Goal: Use online tool/utility: Utilize a website feature to perform a specific function

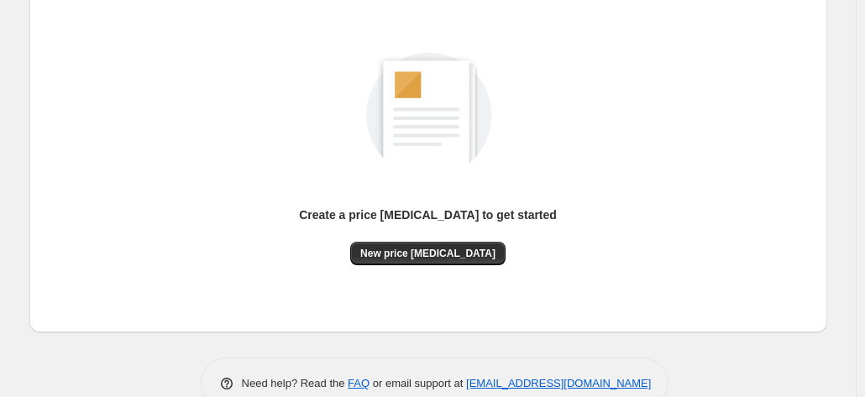
scroll to position [231, 0]
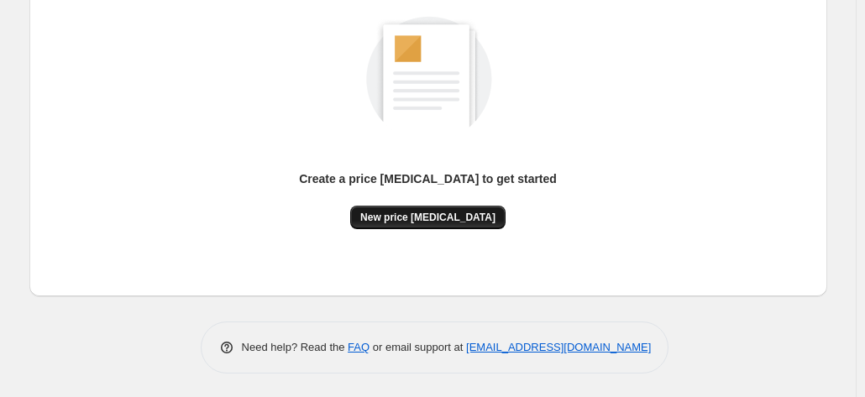
click at [406, 212] on span "New price [MEDICAL_DATA]" at bounding box center [427, 217] width 135 height 13
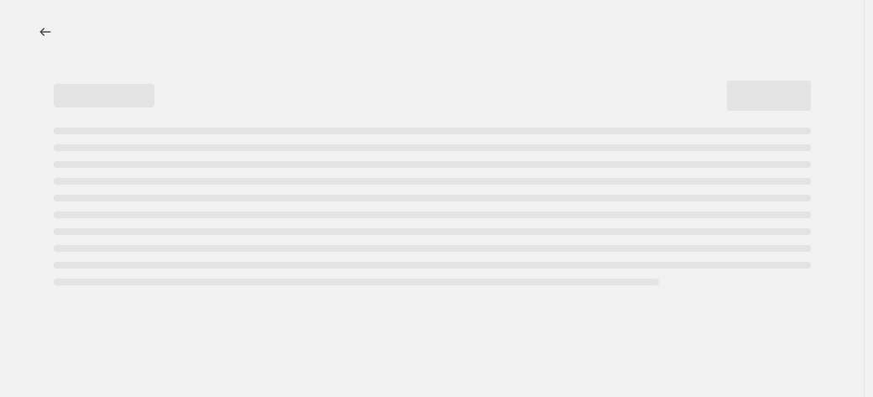
select select "percentage"
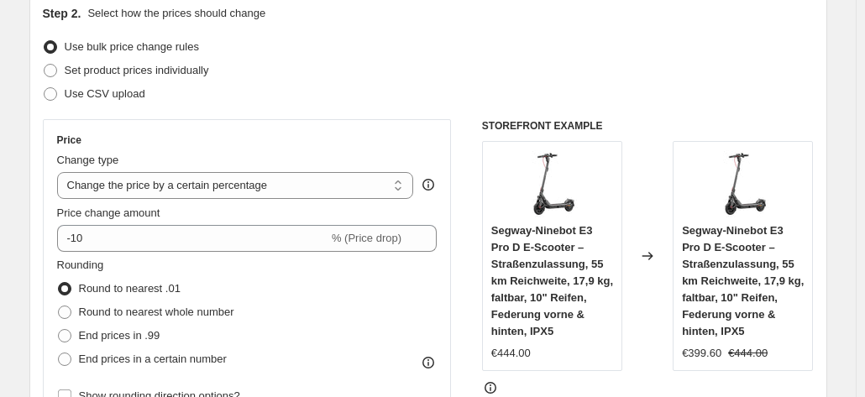
scroll to position [168, 0]
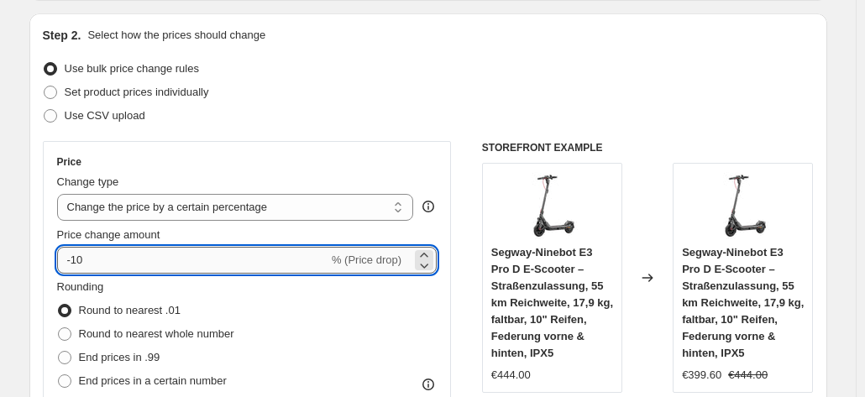
click at [149, 254] on input "-10" at bounding box center [192, 260] width 271 height 27
type input "-1"
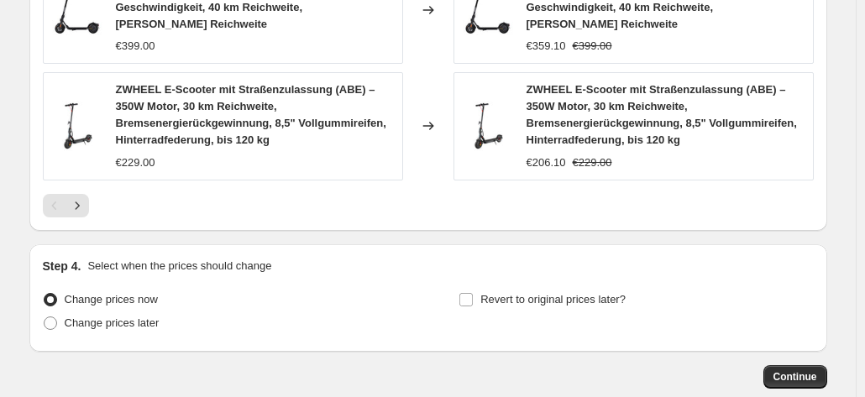
scroll to position [1344, 0]
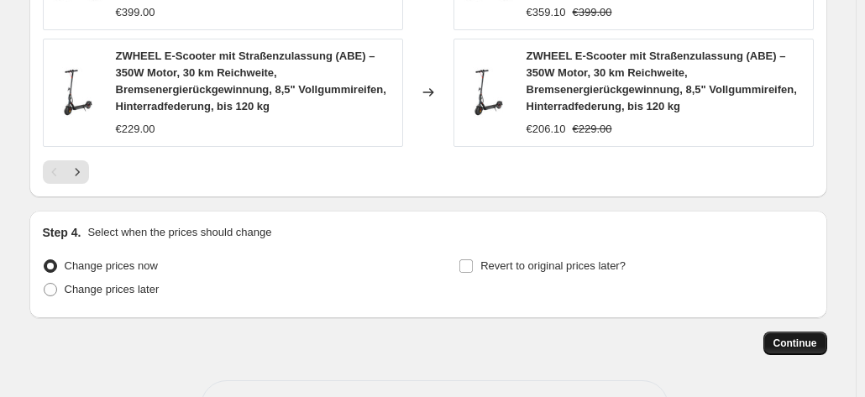
type input "-35"
click at [773, 332] on button "Continue" at bounding box center [795, 344] width 64 height 24
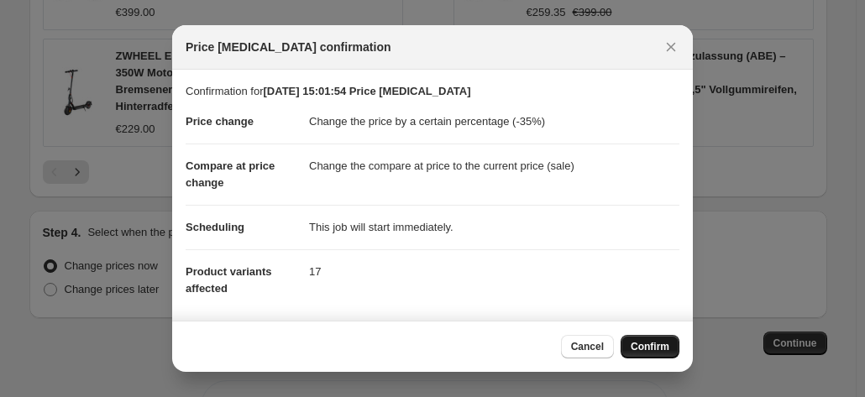
click at [653, 344] on span "Confirm" at bounding box center [650, 346] width 39 height 13
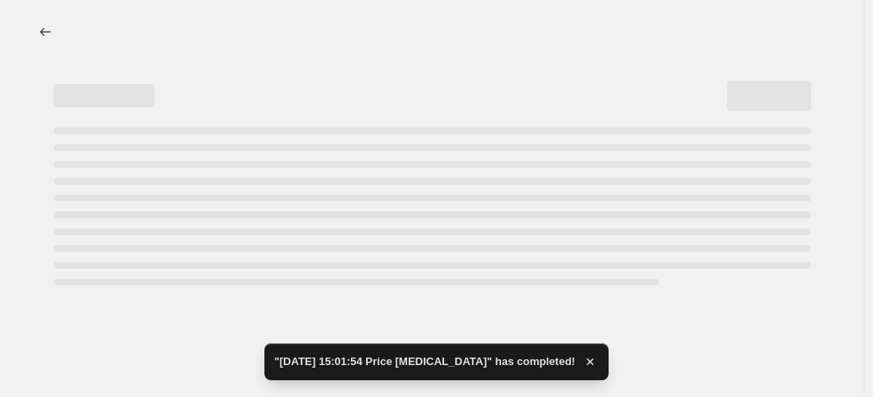
select select "percentage"
